Goal: Task Accomplishment & Management: Use online tool/utility

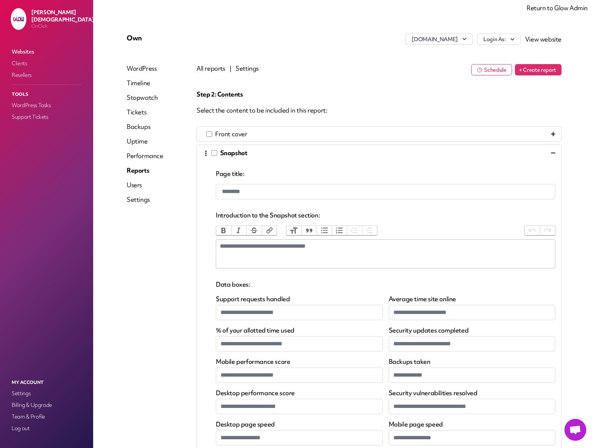
click at [548, 7] on link "Return to Glow Admin" at bounding box center [557, 8] width 61 height 8
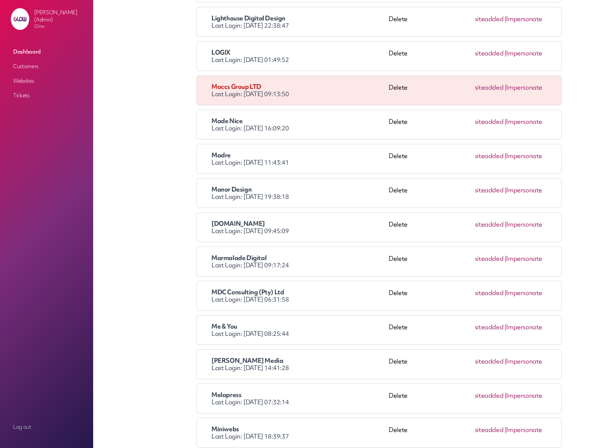
scroll to position [1435, 0]
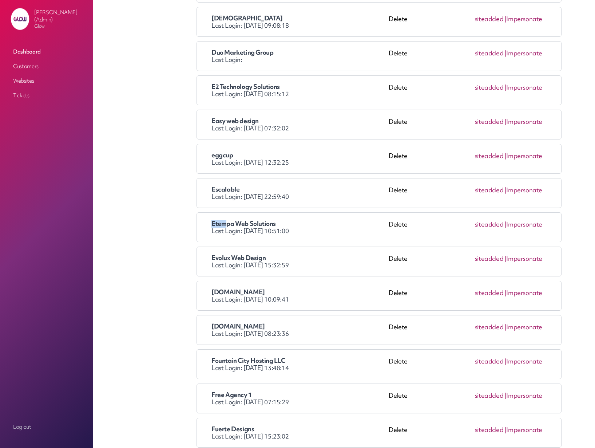
click at [528, 222] on link "Impersonate" at bounding box center [525, 224] width 36 height 8
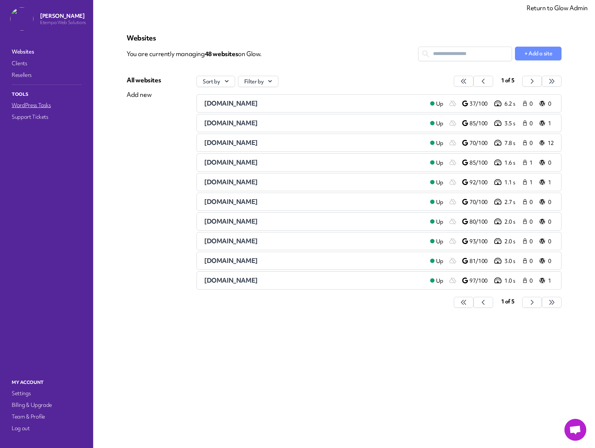
click at [22, 105] on link "WordPress Tasks" at bounding box center [46, 105] width 73 height 10
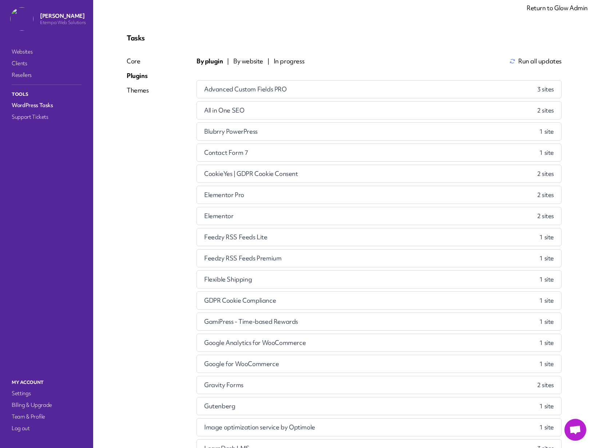
click at [135, 59] on div "Core" at bounding box center [138, 61] width 22 height 9
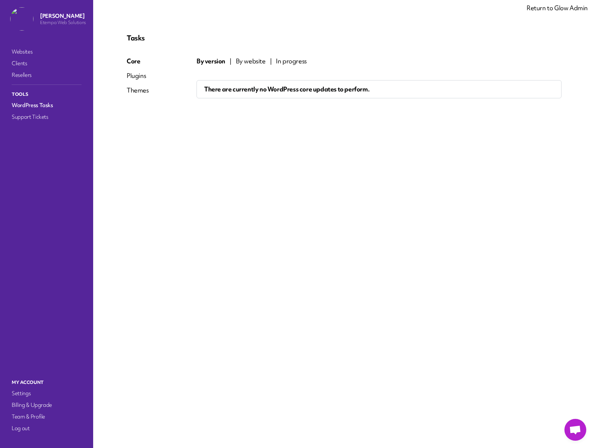
click at [248, 62] on span "By website" at bounding box center [251, 61] width 30 height 9
click at [209, 62] on span "By version" at bounding box center [211, 61] width 28 height 9
click at [553, 10] on link "Return to Glow Admin" at bounding box center [557, 8] width 61 height 8
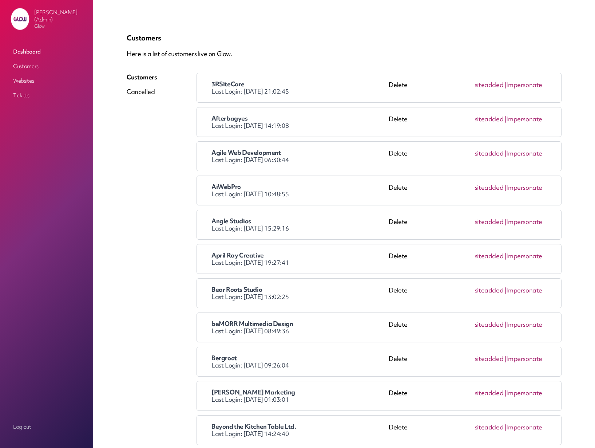
click at [531, 84] on link "Impersonate" at bounding box center [525, 85] width 36 height 8
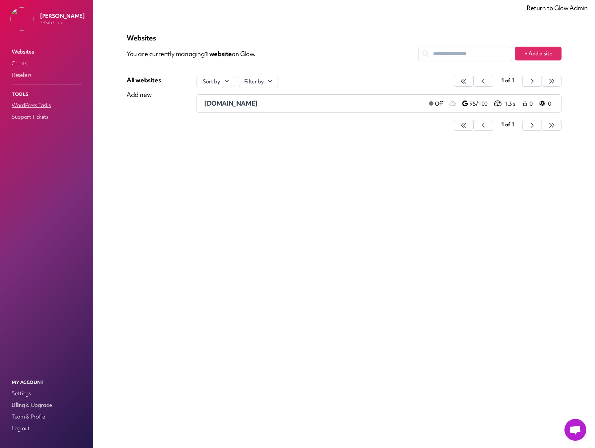
click at [27, 104] on link "WordPress Tasks" at bounding box center [46, 105] width 73 height 10
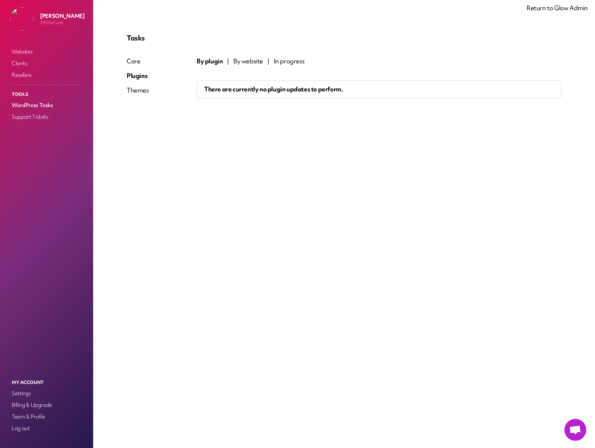
click at [135, 60] on div "Core" at bounding box center [138, 61] width 22 height 9
click at [554, 9] on link "Return to Glow Admin" at bounding box center [557, 8] width 61 height 8
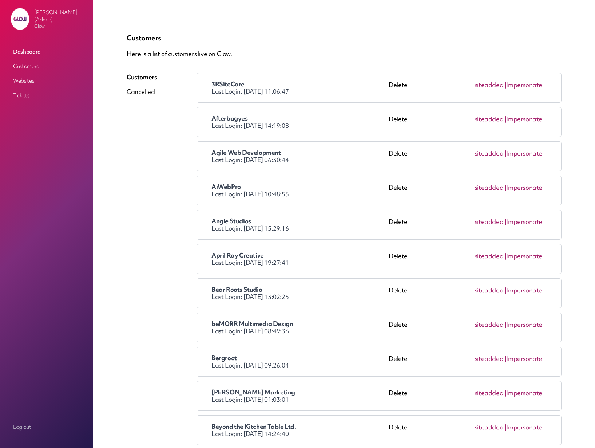
click at [524, 151] on link "Impersonate" at bounding box center [525, 153] width 36 height 8
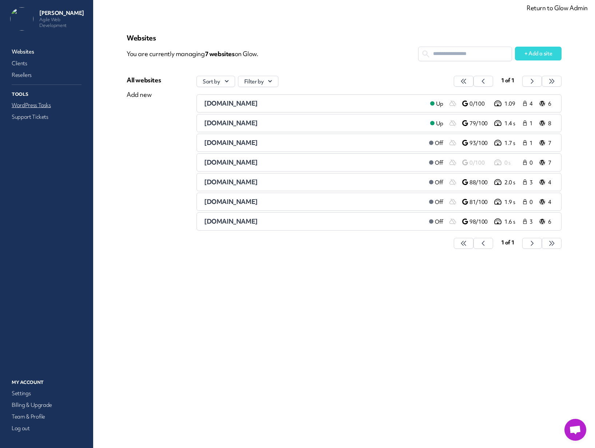
click at [42, 105] on link "WordPress Tasks" at bounding box center [46, 105] width 73 height 10
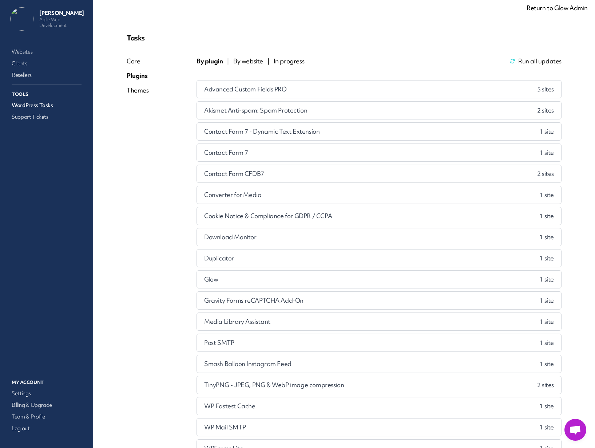
click at [138, 60] on div "Core" at bounding box center [138, 61] width 22 height 9
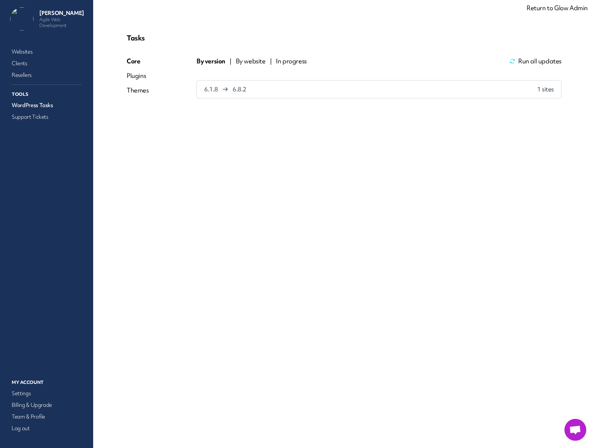
click at [569, 9] on link "Return to Glow Admin" at bounding box center [557, 8] width 61 height 8
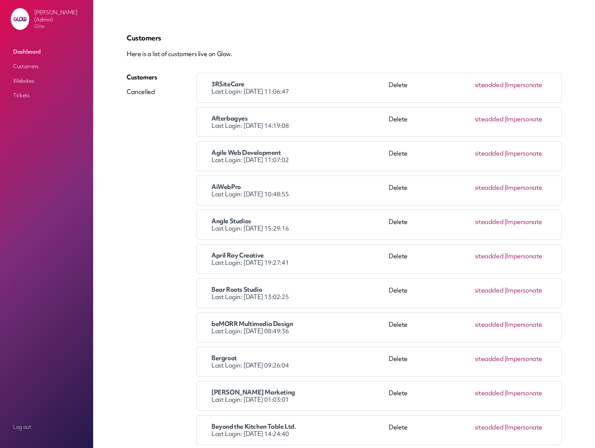
click at [527, 187] on link "Impersonate" at bounding box center [525, 188] width 36 height 8
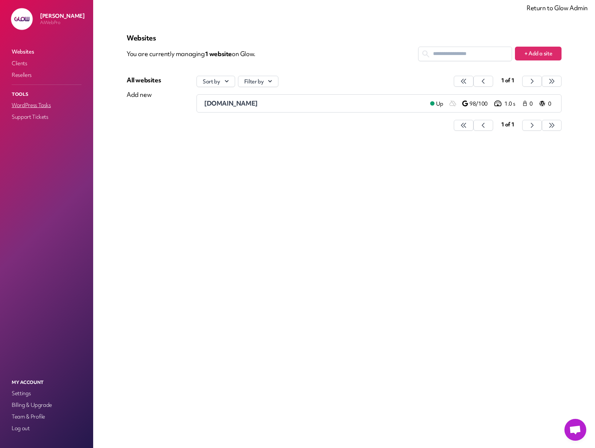
click at [31, 106] on link "WordPress Tasks" at bounding box center [46, 105] width 73 height 10
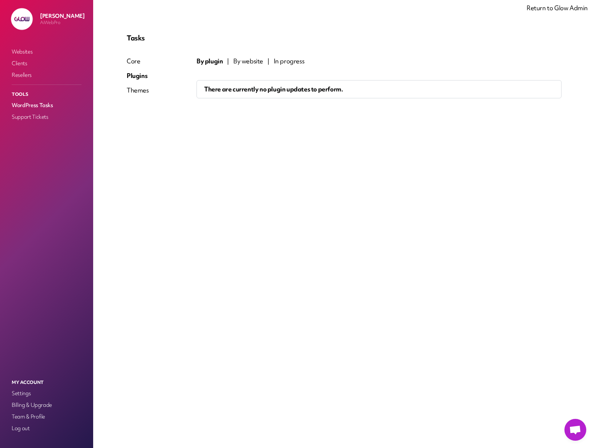
click at [134, 63] on div "Core" at bounding box center [138, 61] width 22 height 9
click at [563, 11] on link "Return to Glow Admin" at bounding box center [557, 8] width 61 height 8
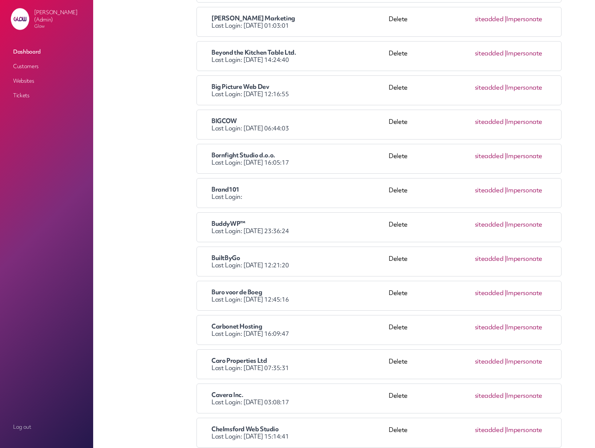
scroll to position [5372, 0]
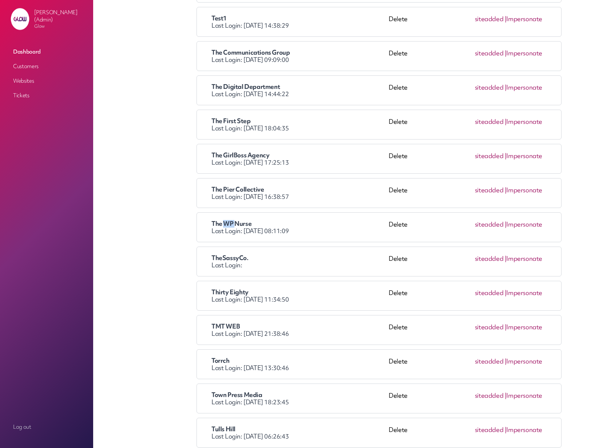
click at [528, 226] on link "Impersonate" at bounding box center [525, 224] width 36 height 8
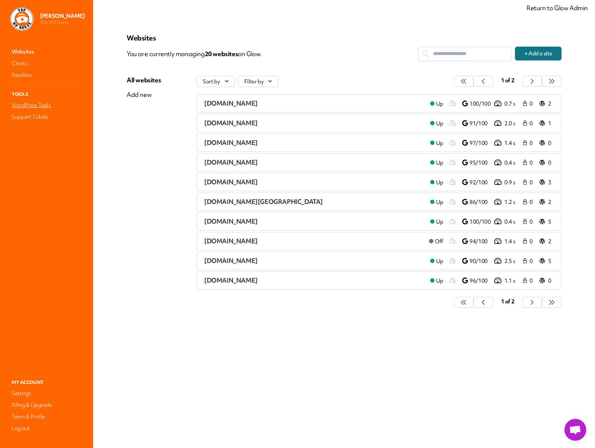
click at [42, 103] on link "WordPress Tasks" at bounding box center [46, 105] width 73 height 10
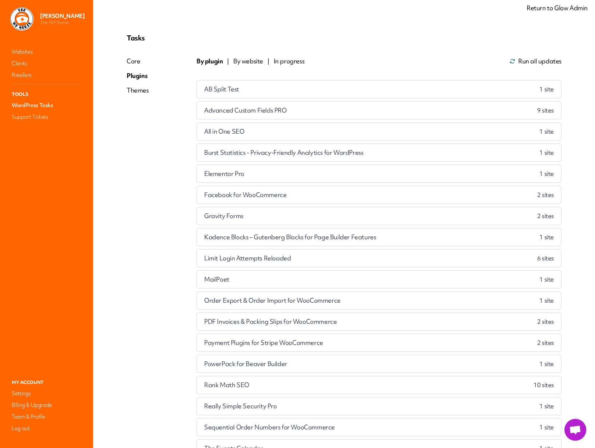
click at [133, 60] on div "Core" at bounding box center [138, 61] width 22 height 9
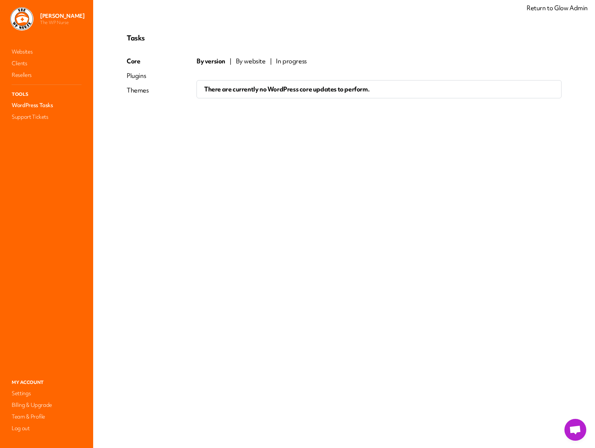
click at [574, 8] on link "Return to Glow Admin" at bounding box center [557, 8] width 61 height 8
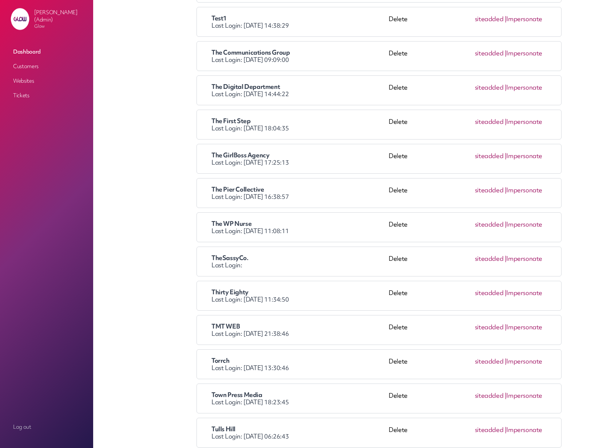
scroll to position [6159, 0]
click at [523, 224] on link "Impersonate" at bounding box center [525, 224] width 36 height 8
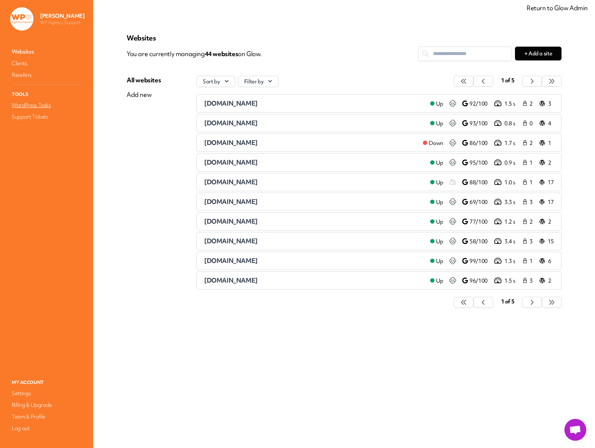
click at [31, 105] on link "WordPress Tasks" at bounding box center [46, 105] width 73 height 10
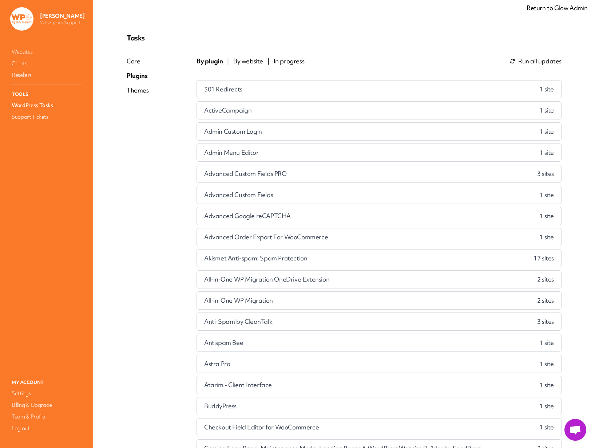
click at [127, 61] on div "Core" at bounding box center [138, 61] width 22 height 9
